Goal: Task Accomplishment & Management: Manage account settings

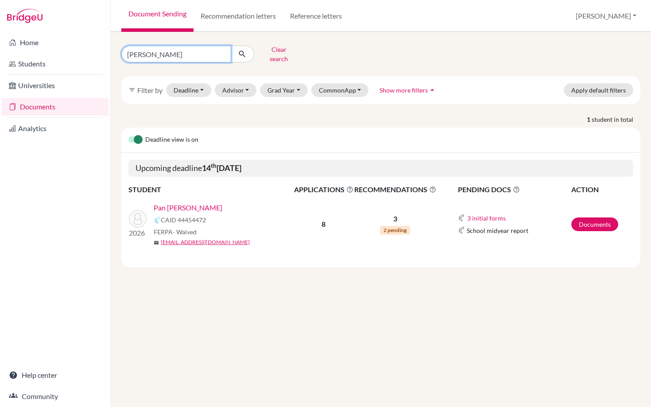
drag, startPoint x: 155, startPoint y: 50, endPoint x: 114, endPoint y: 49, distance: 40.8
click at [114, 49] on div "[PERSON_NAME] search filter_list Filter by Deadline - Select a date range Or do…" at bounding box center [381, 219] width 540 height 375
type input "[PERSON_NAME]"
click button "submit" at bounding box center [242, 54] width 23 height 17
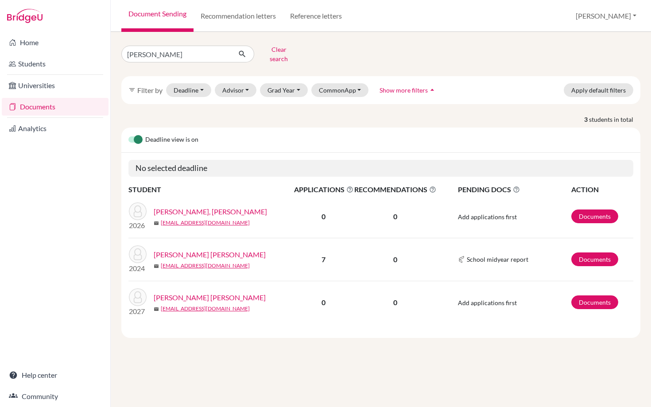
click at [199, 208] on link "[PERSON_NAME], [PERSON_NAME]" at bounding box center [210, 211] width 113 height 11
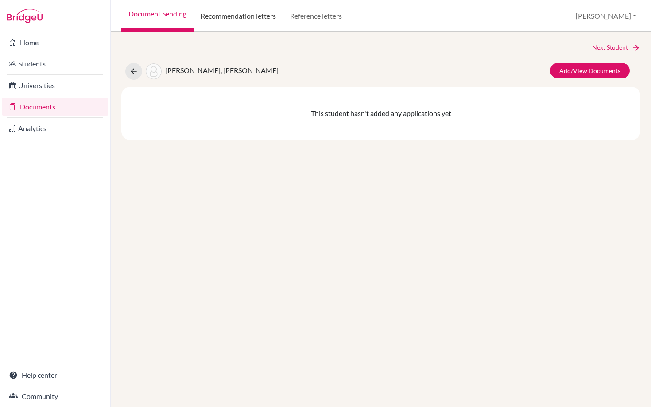
click at [222, 18] on link "Recommendation letters" at bounding box center [238, 16] width 89 height 32
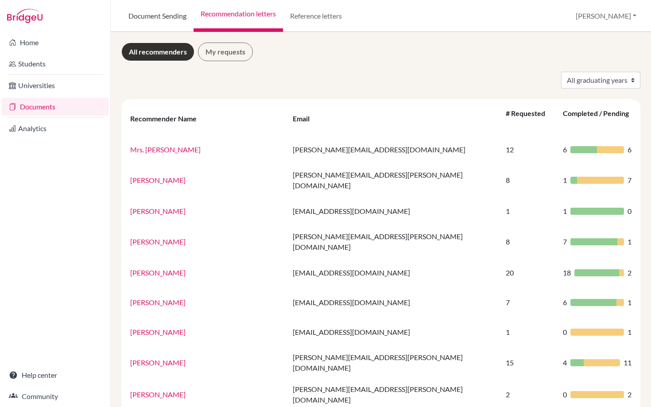
click at [154, 19] on link "Document Sending" at bounding box center [157, 16] width 72 height 32
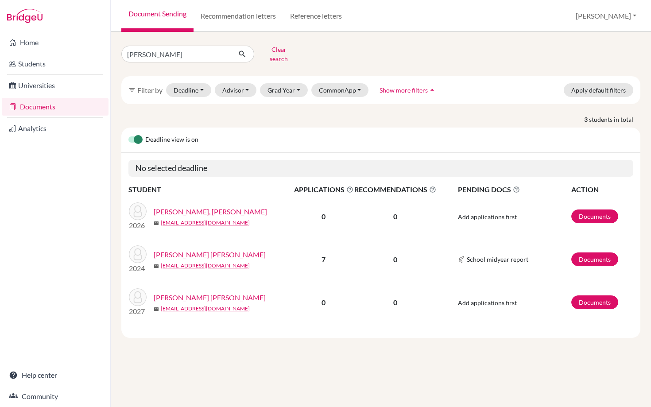
click at [196, 207] on link "Blandon Vargas, Alberto Jose" at bounding box center [210, 211] width 113 height 11
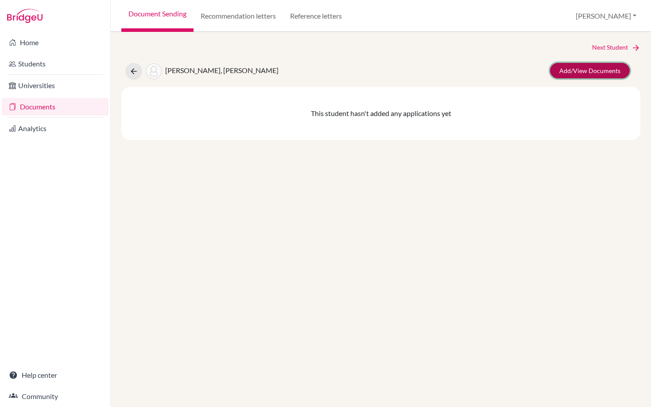
click at [572, 66] on link "Add/View Documents" at bounding box center [590, 71] width 80 height 16
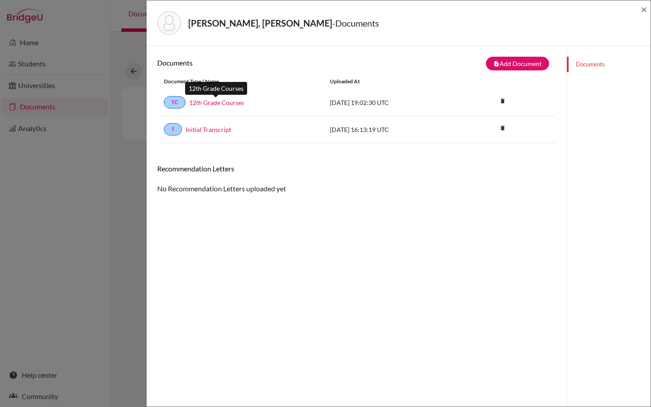
click at [207, 104] on link "12th Grade Courses" at bounding box center [216, 102] width 55 height 9
click at [206, 128] on link "Initial Transcript" at bounding box center [209, 129] width 46 height 9
click at [204, 130] on link "Initial Transcript" at bounding box center [209, 129] width 46 height 9
